Goal: Transaction & Acquisition: Purchase product/service

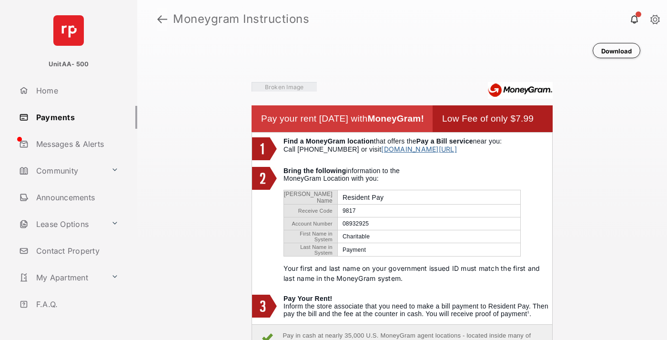
click at [162, 19] on link at bounding box center [162, 19] width 10 height 23
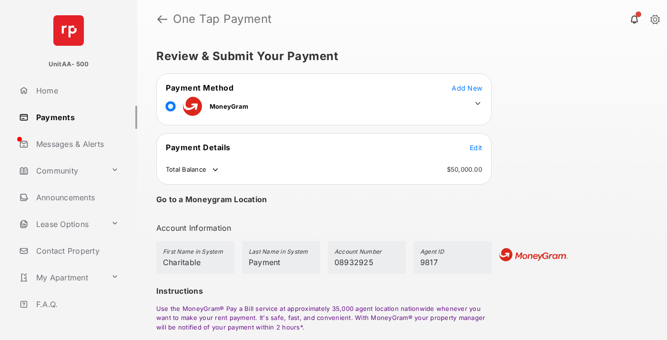
click at [476, 147] on span "Edit" at bounding box center [476, 147] width 12 height 8
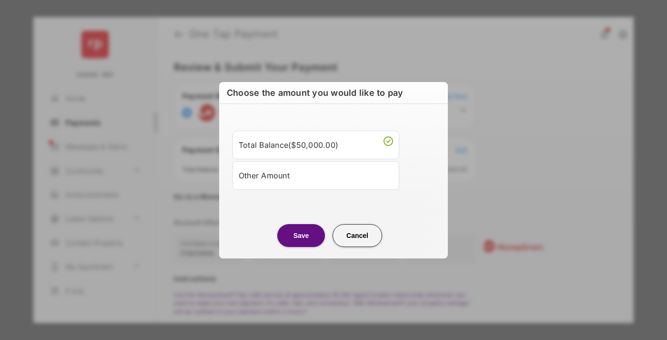
click at [316, 175] on div "Other Amount" at bounding box center [316, 175] width 154 height 16
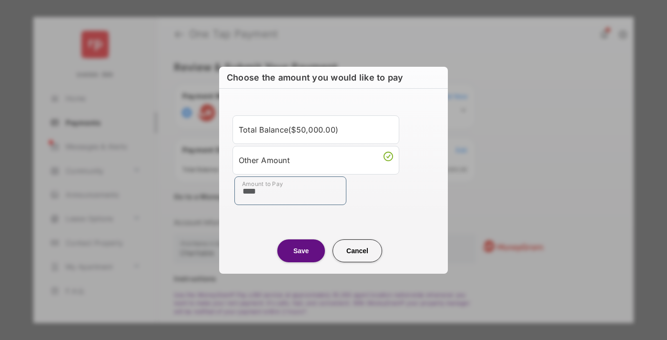
type input "****"
click at [301, 250] on button "Save" at bounding box center [301, 250] width 48 height 23
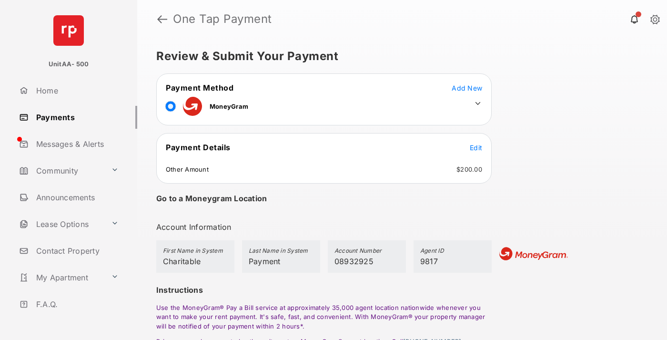
click at [478, 103] on icon at bounding box center [477, 103] width 9 height 9
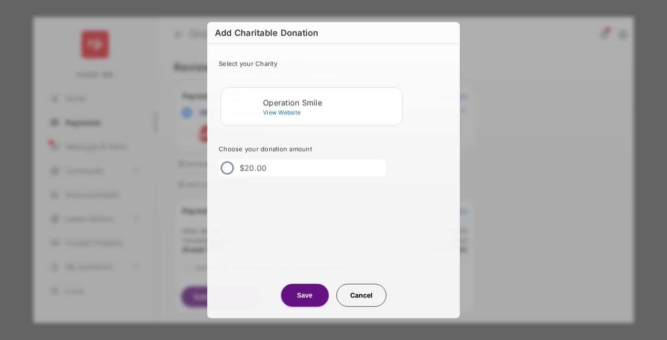
click at [331, 102] on div "Operation Smile" at bounding box center [330, 102] width 135 height 9
click at [304, 295] on button "Save" at bounding box center [305, 294] width 48 height 23
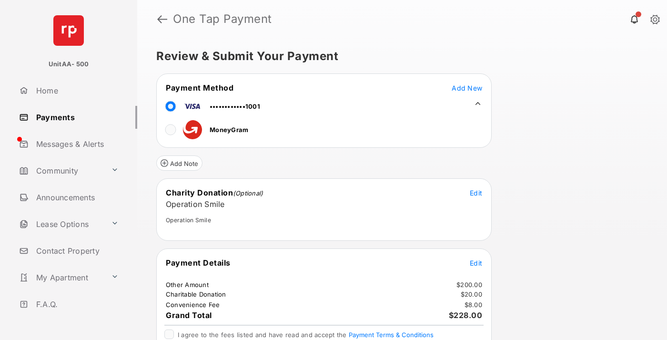
click at [476, 262] on span "Edit" at bounding box center [476, 263] width 12 height 8
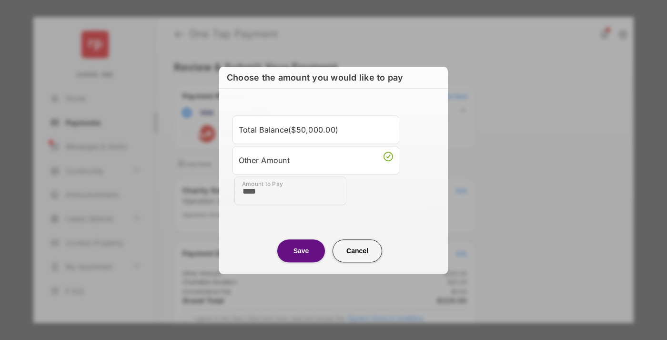
click at [301, 250] on button "Save" at bounding box center [301, 250] width 48 height 23
